Goal: Task Accomplishment & Management: Manage account settings

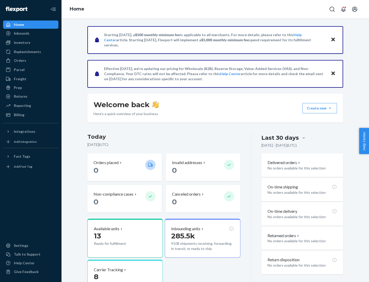
click at [330, 108] on button "Create new Create new inbound Create new order Create new product" at bounding box center [319, 108] width 35 height 10
click at [17, 88] on div "Prep" at bounding box center [18, 87] width 8 height 5
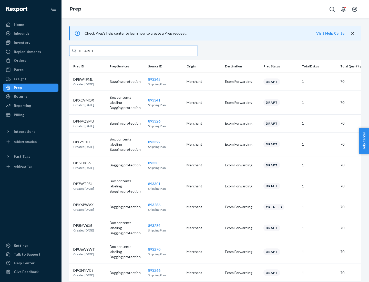
type input "DP54RUJL"
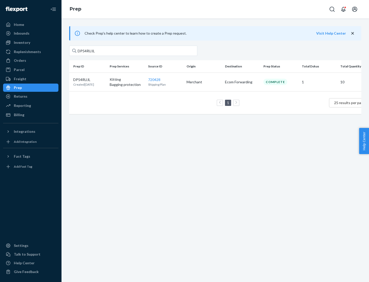
click at [89, 79] on p "DP54RUJL" at bounding box center [83, 79] width 21 height 5
